Goal: Transaction & Acquisition: Purchase product/service

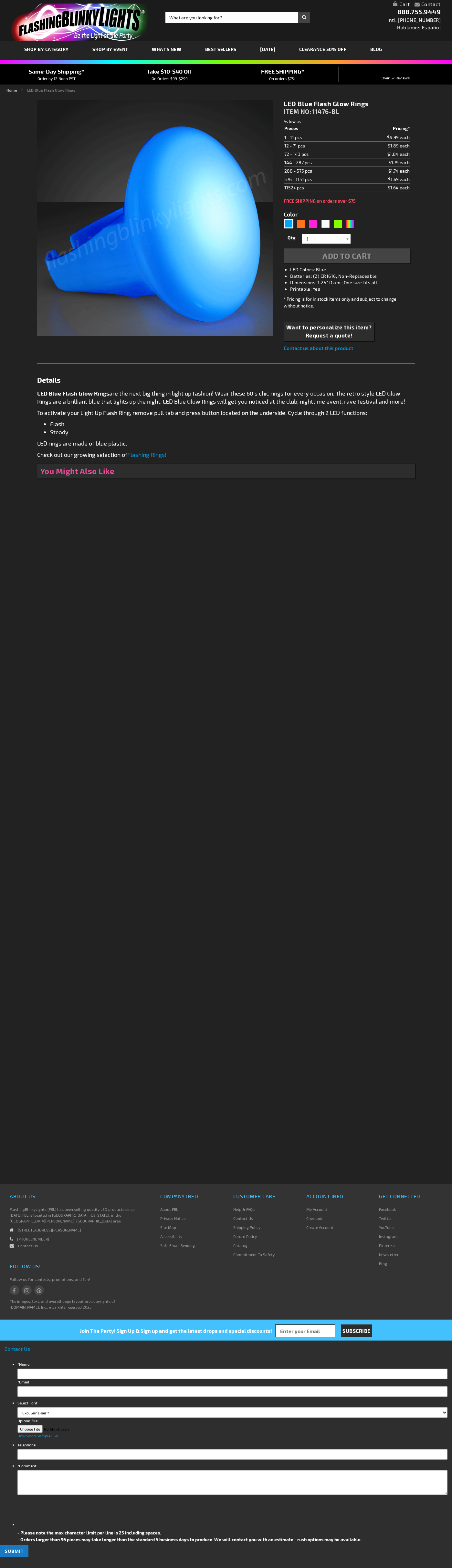
type input "5629"
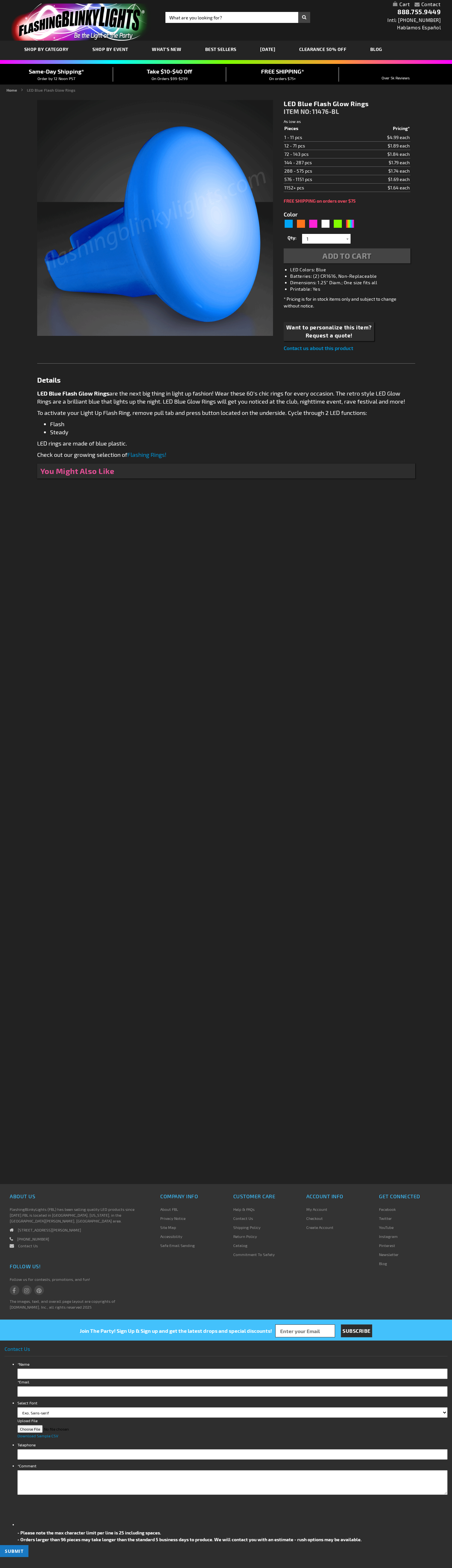
type input "5629"
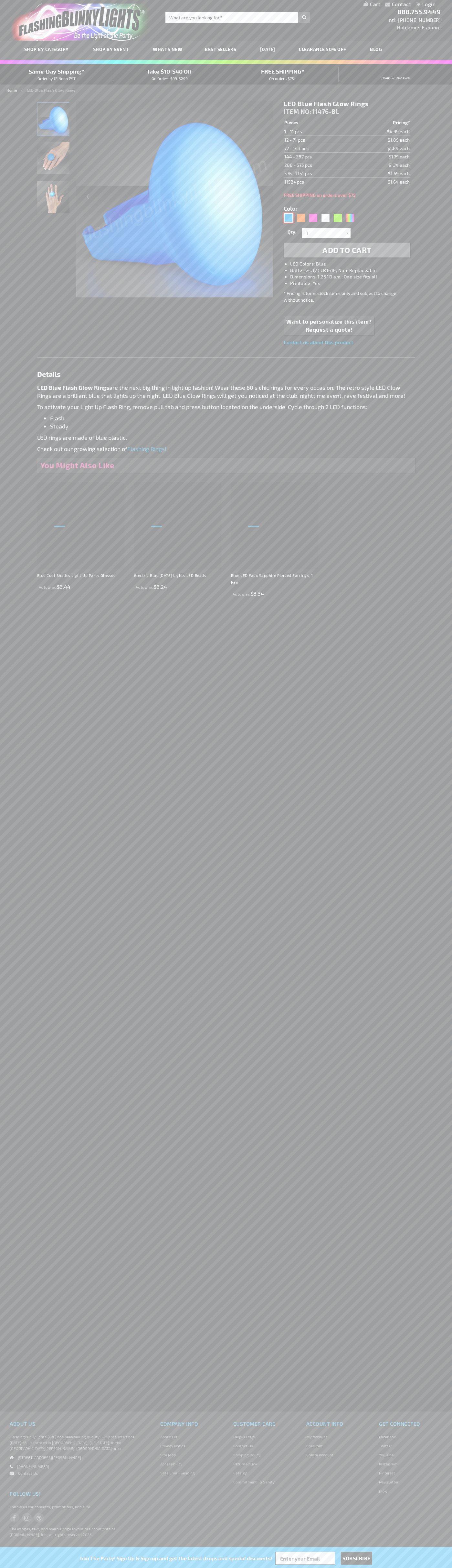
click at [288, 218] on div "Blue" at bounding box center [288, 218] width 10 height 10
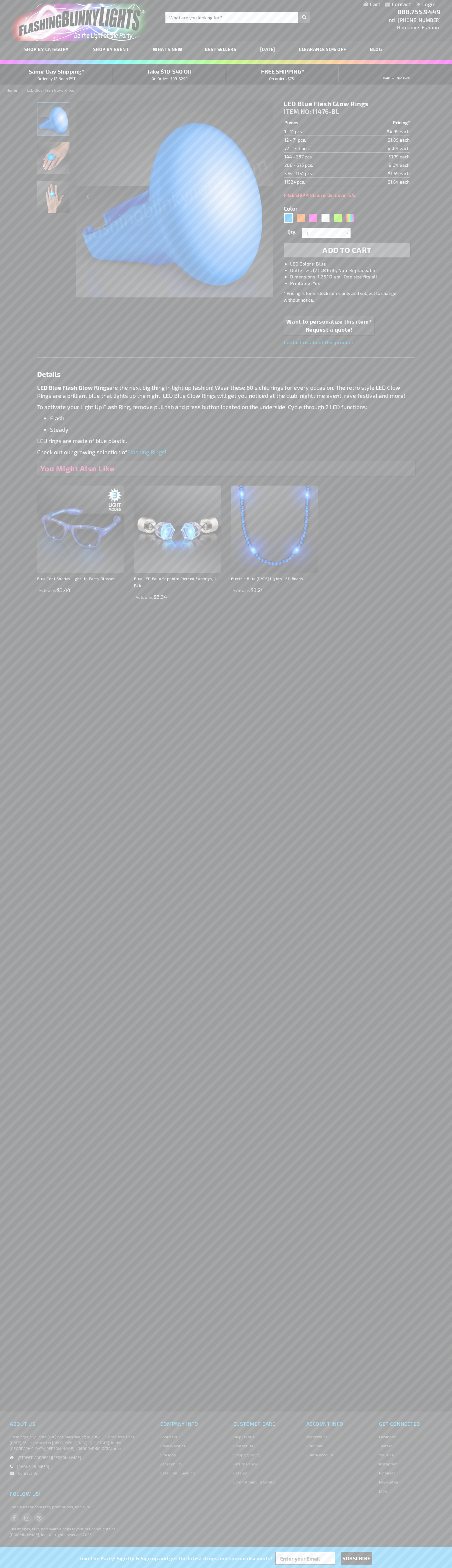
click at [347, 250] on span "Add to Cart" at bounding box center [347, 250] width 49 height 9
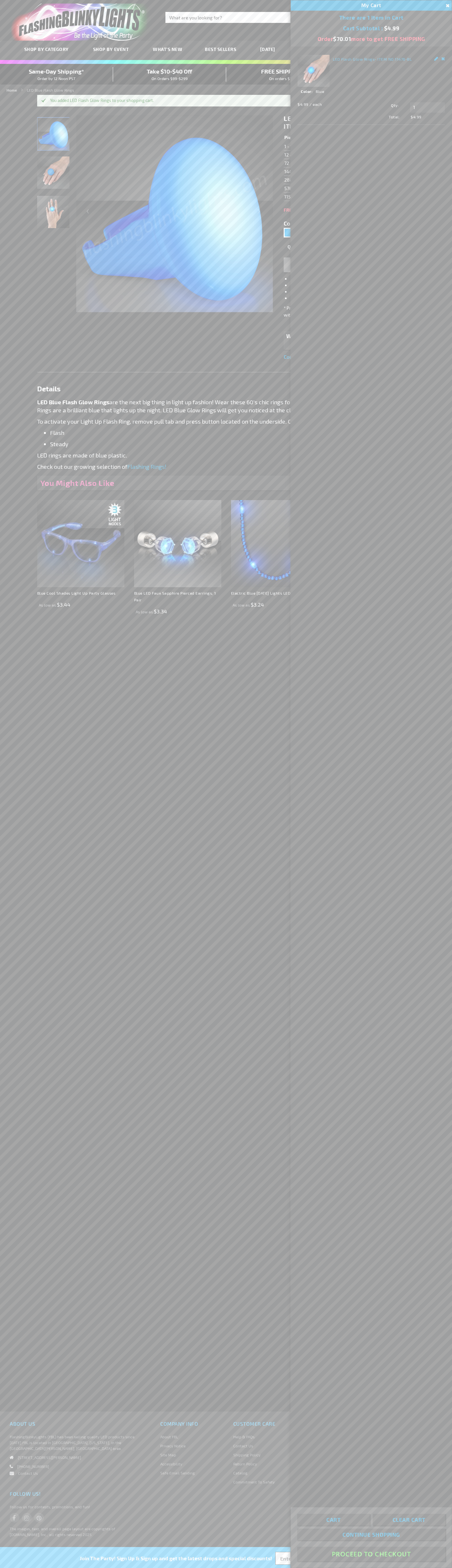
click at [371, 1554] on button "Proceed To Checkout" at bounding box center [371, 1554] width 148 height 15
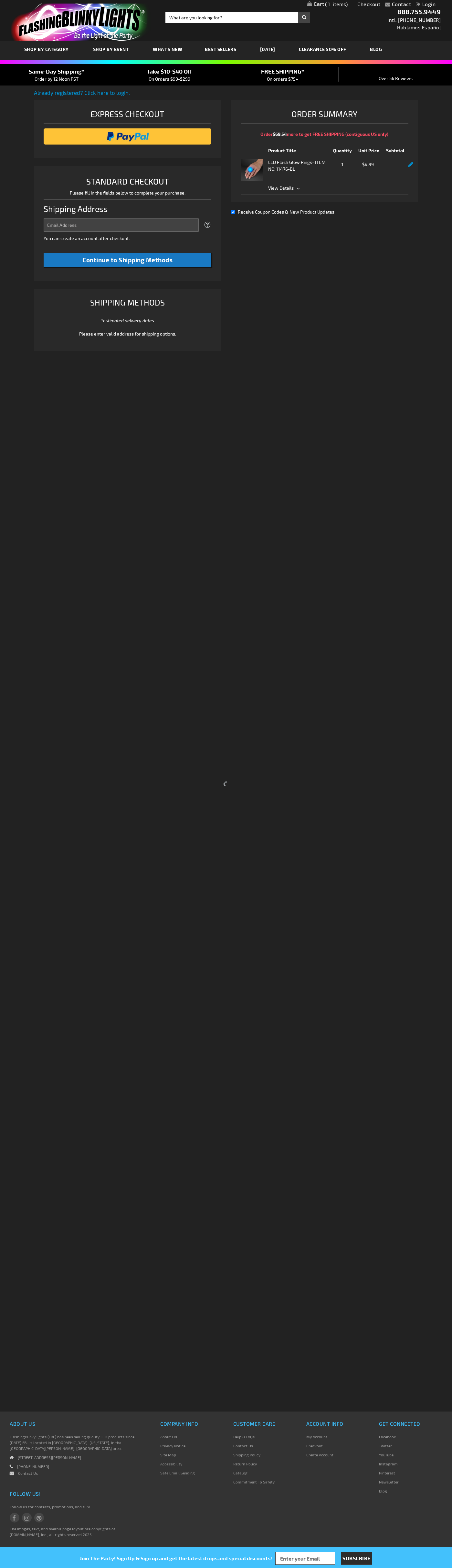
select select "US"
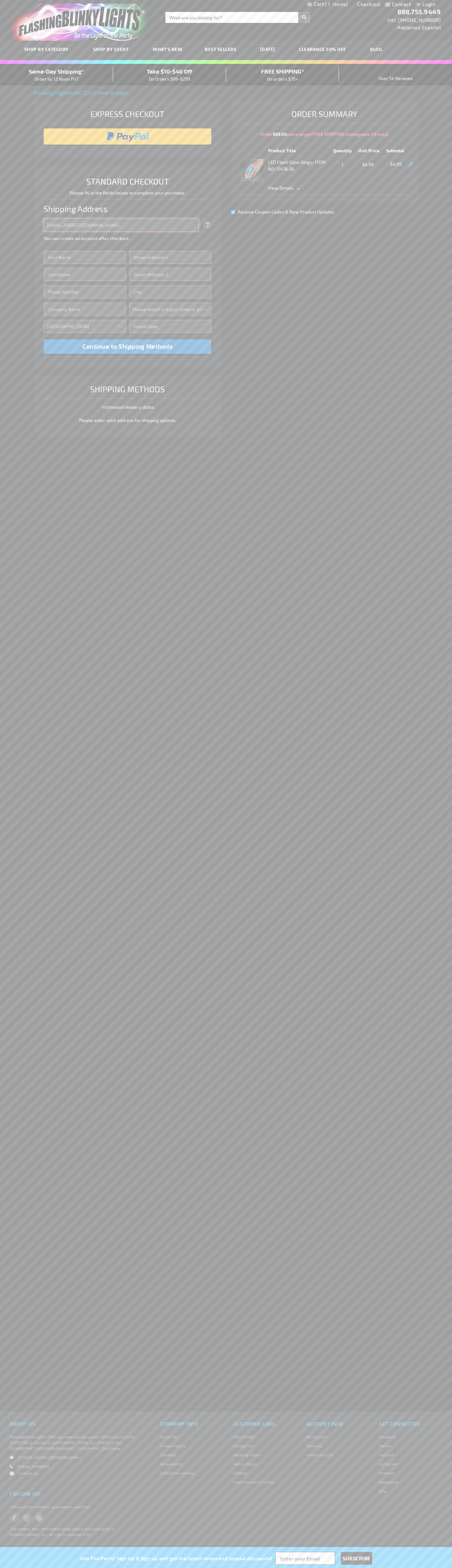
type input "johnsmith005@storebotmail.joonix.net"
type input "John"
type input "1600 Amphitheatre Parkway"
type input "First floor"
type input "mountain view"
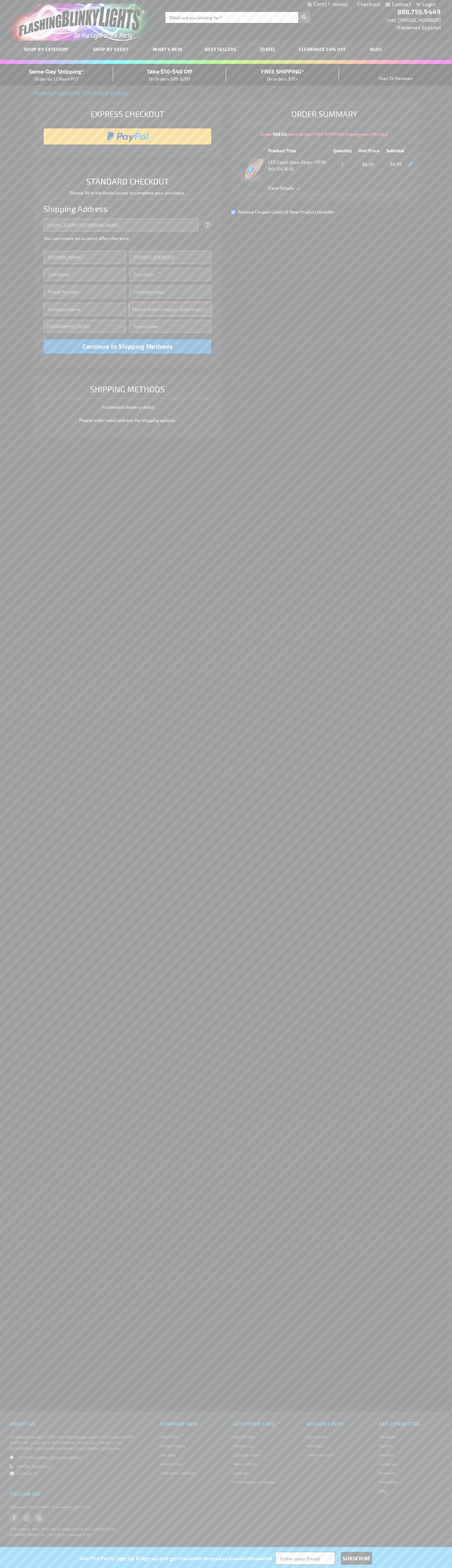
select select "12"
type input "94043"
type input "Smith"
type input "6502530000"
type input "John Smith"
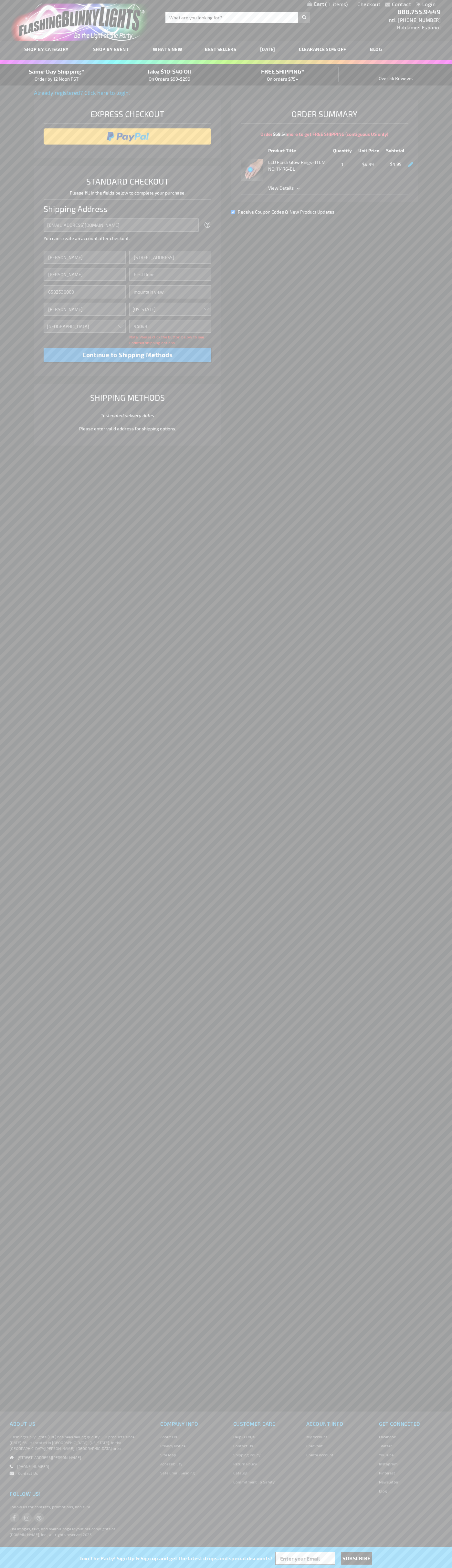
click at [57, 75] on div "Same-Day Shipping* Order by 12 Noon PST" at bounding box center [57, 74] width 113 height 15
click at [127, 136] on input "image" at bounding box center [127, 136] width 161 height 13
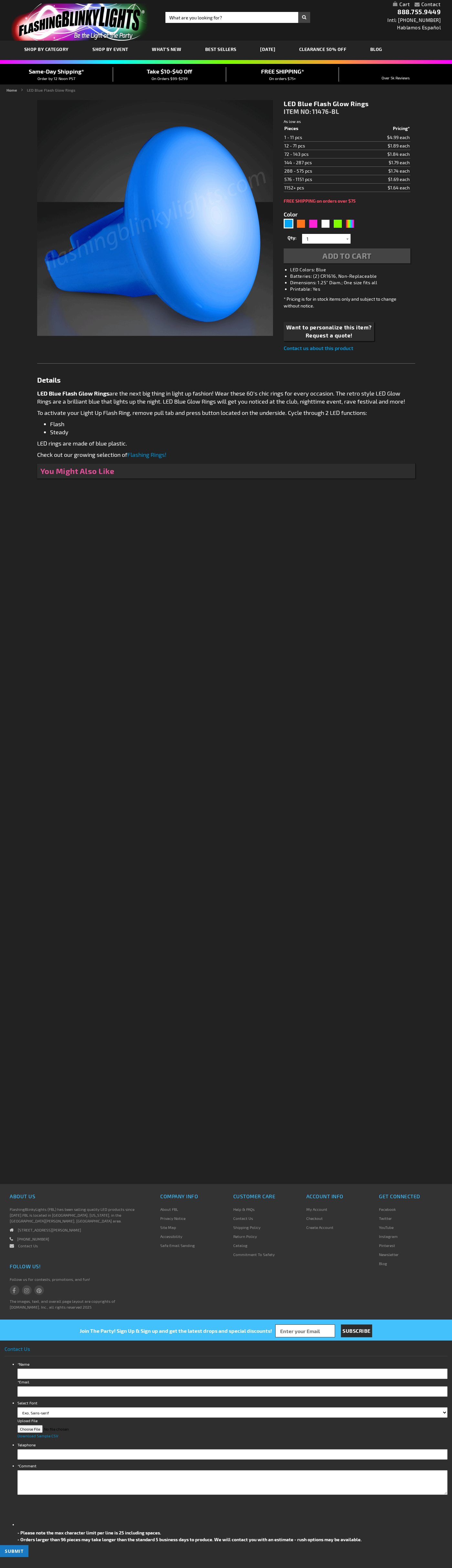
type input "5629"
